Goal: Book appointment/travel/reservation

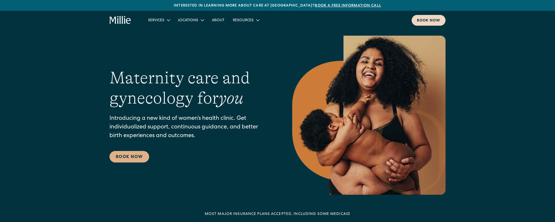
click at [441, 22] on link "Book now" at bounding box center [429, 20] width 34 height 11
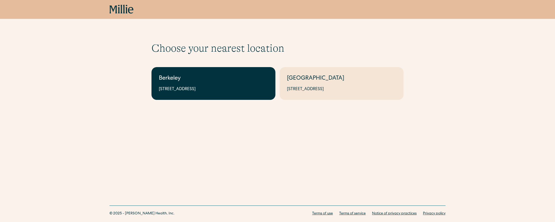
click at [236, 87] on div "[STREET_ADDRESS]" at bounding box center [213, 89] width 109 height 6
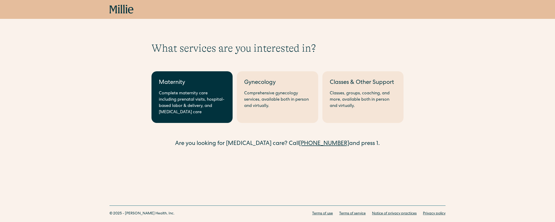
click at [187, 95] on div "Complete maternity care including prenatal visits, hospital-based labor & deliv…" at bounding box center [192, 103] width 66 height 25
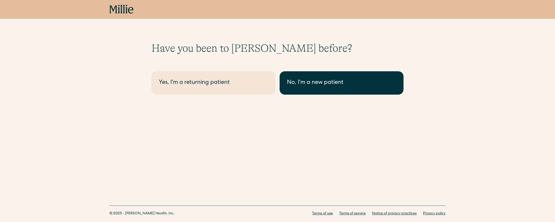
click at [296, 85] on div "No, I'm a new patient" at bounding box center [341, 83] width 109 height 9
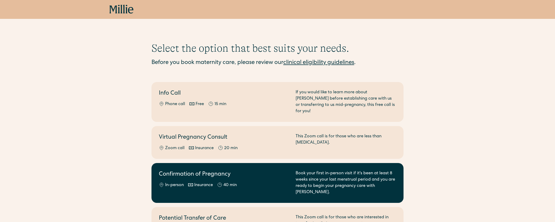
click at [245, 176] on div "Confirmation of Pregnancy In-person Insurance 40 min" at bounding box center [224, 183] width 130 height 25
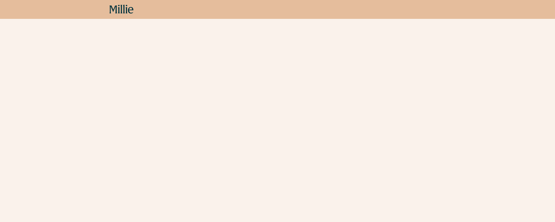
scroll to position [219, 0]
click at [123, 11] on icon at bounding box center [124, 9] width 2 height 9
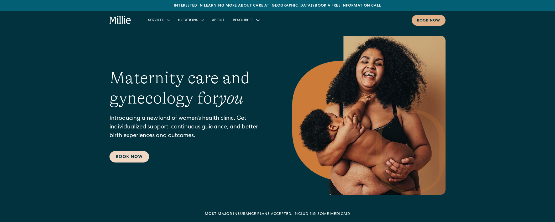
click at [134, 159] on link "Book Now" at bounding box center [129, 157] width 40 height 12
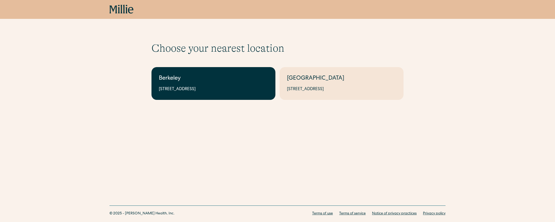
click at [215, 81] on div "Berkeley" at bounding box center [213, 79] width 109 height 9
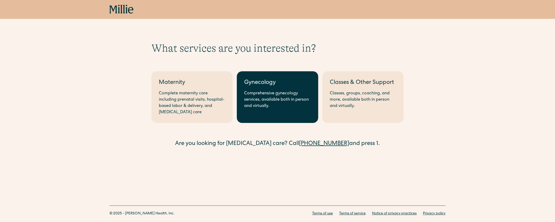
click at [285, 84] on div "Gynecology" at bounding box center [277, 83] width 66 height 9
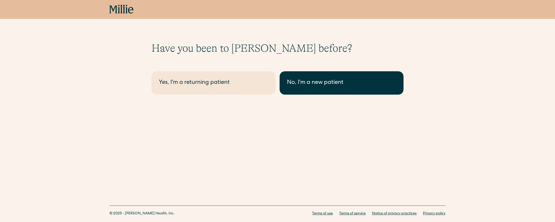
click at [300, 84] on div "No, I'm a new patient" at bounding box center [341, 83] width 109 height 9
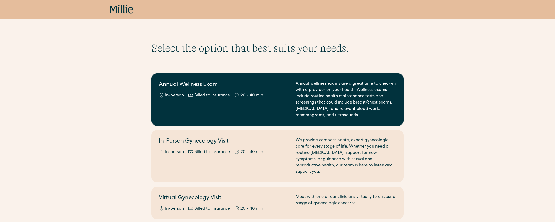
click at [270, 89] on div "Annual Wellness Exam In-person Billed to insurance 20 - 40 min" at bounding box center [224, 100] width 130 height 38
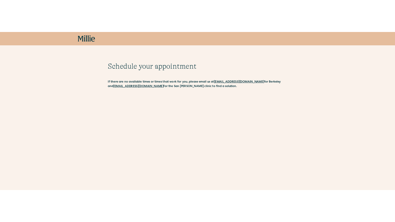
scroll to position [89, 0]
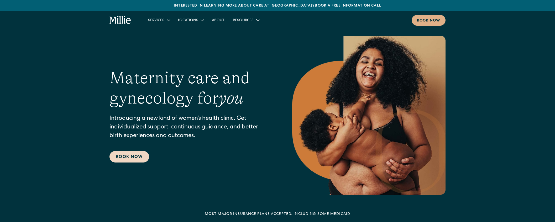
click at [135, 161] on link "Book Now" at bounding box center [129, 157] width 40 height 12
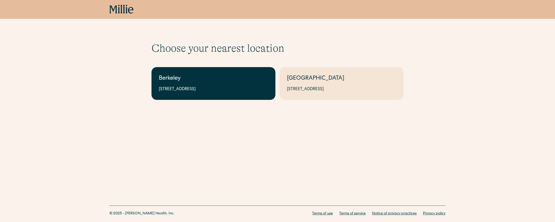
click at [188, 99] on link "Berkeley 2999 Regent St, Suite 524, Berkeley, CA 94705" at bounding box center [213, 83] width 124 height 33
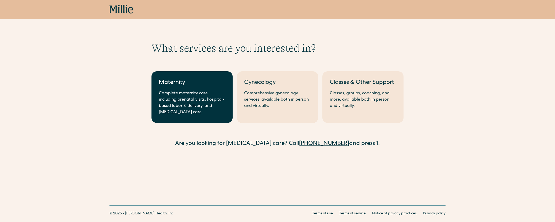
click at [172, 96] on div "Complete maternity care including prenatal visits, hospital-based labor & deliv…" at bounding box center [192, 103] width 66 height 25
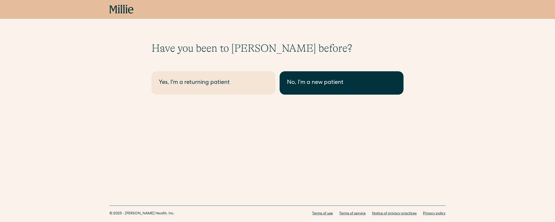
click at [338, 92] on link "No, I'm a new patient" at bounding box center [342, 82] width 124 height 23
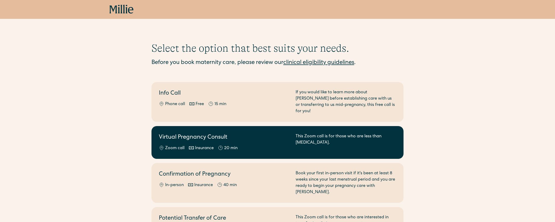
click at [271, 139] on div "Virtual Pregnancy Consult Zoom call Insurance 20 min" at bounding box center [224, 143] width 130 height 18
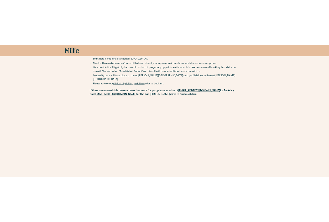
scroll to position [122, 0]
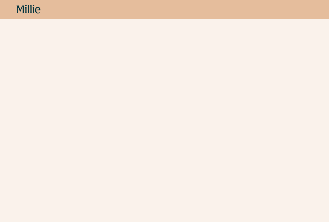
scroll to position [132, 0]
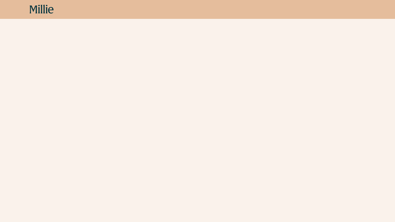
scroll to position [125, 0]
click at [33, 12] on icon at bounding box center [42, 9] width 24 height 9
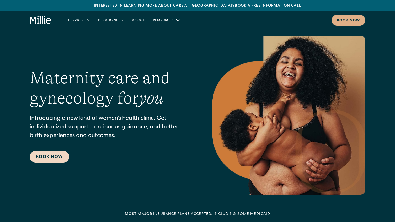
click at [46, 161] on link "Book Now" at bounding box center [50, 157] width 40 height 12
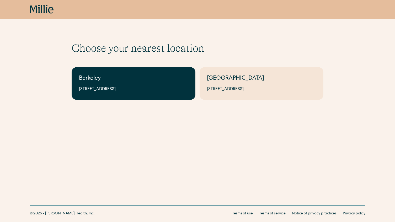
click at [128, 77] on div "Berkeley" at bounding box center [133, 79] width 109 height 9
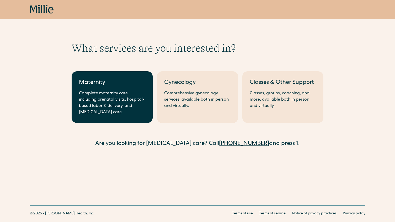
click at [123, 102] on div "Complete maternity care including prenatal visits, hospital-based labor & deliv…" at bounding box center [112, 103] width 66 height 25
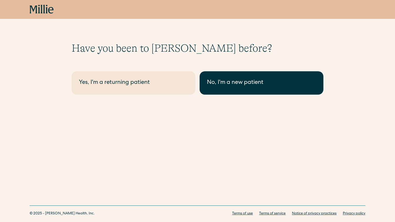
click at [251, 85] on div "No, I'm a new patient" at bounding box center [261, 83] width 109 height 9
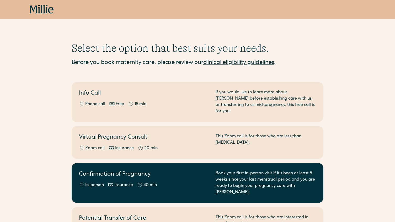
click at [180, 164] on link "Confirmation of Pregnancy In-person Insurance 40 min Book your first in-person …" at bounding box center [198, 183] width 252 height 40
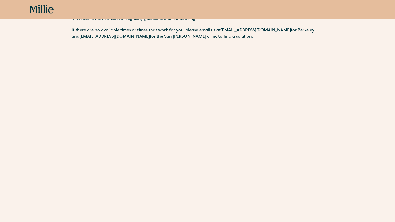
scroll to position [160, 0]
